Goal: Learn about a topic

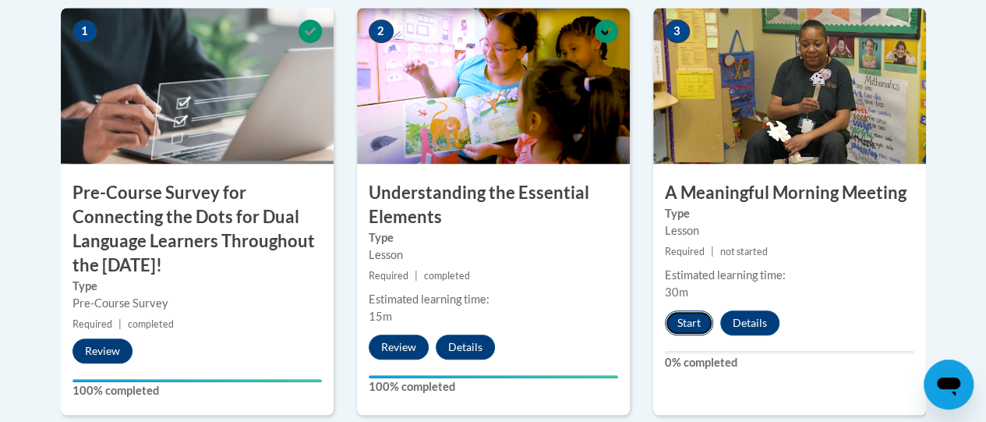
click at [688, 325] on button "Start" at bounding box center [689, 322] width 48 height 25
